Goal: Information Seeking & Learning: Learn about a topic

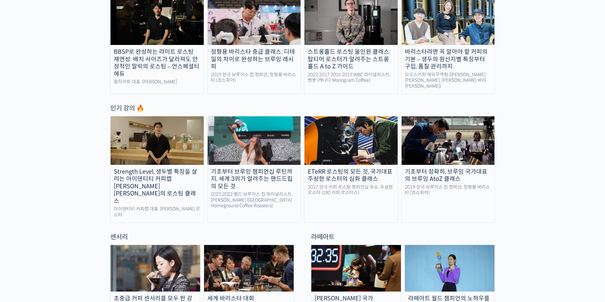
scroll to position [261, 0]
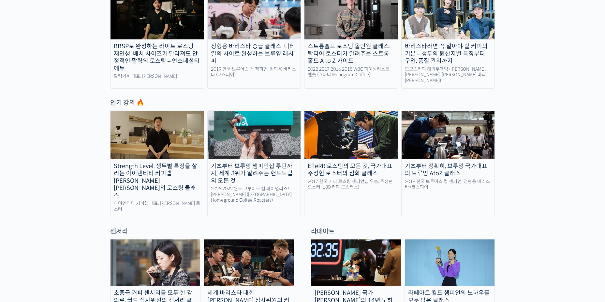
click at [420, 163] on div "기초부터 정확히, 브루잉 국가대표의 브루잉 AtoZ 클래스" at bounding box center [447, 170] width 93 height 15
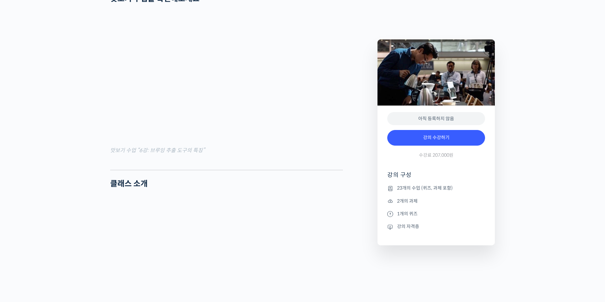
scroll to position [717, 0]
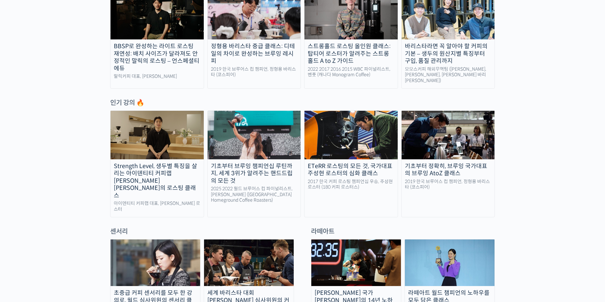
click at [173, 164] on div "Strength Level, 생두별 특징을 살리는 아이덴티티 커피랩 [PERSON_NAME] [PERSON_NAME]의 로스팅 클래스" at bounding box center [156, 181] width 93 height 37
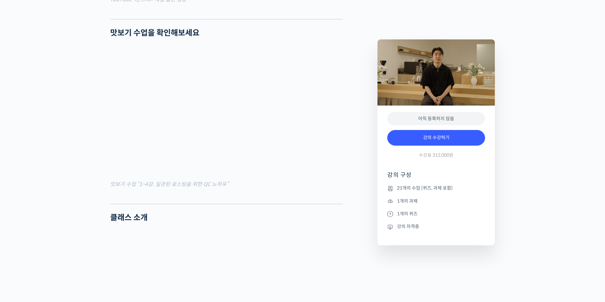
scroll to position [717, 0]
